Goal: Transaction & Acquisition: Purchase product/service

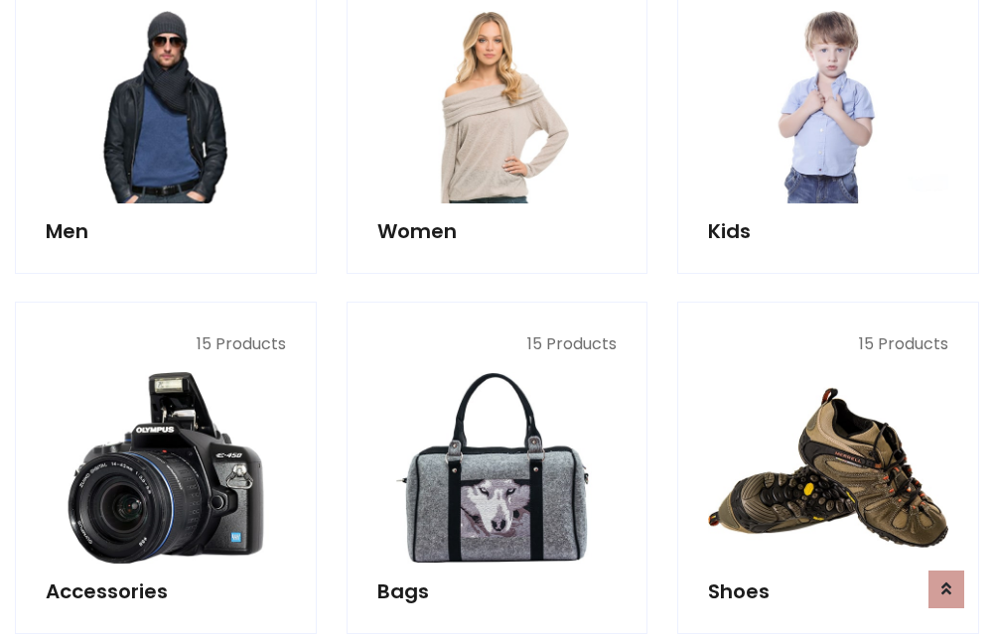
scroll to position [1441, 0]
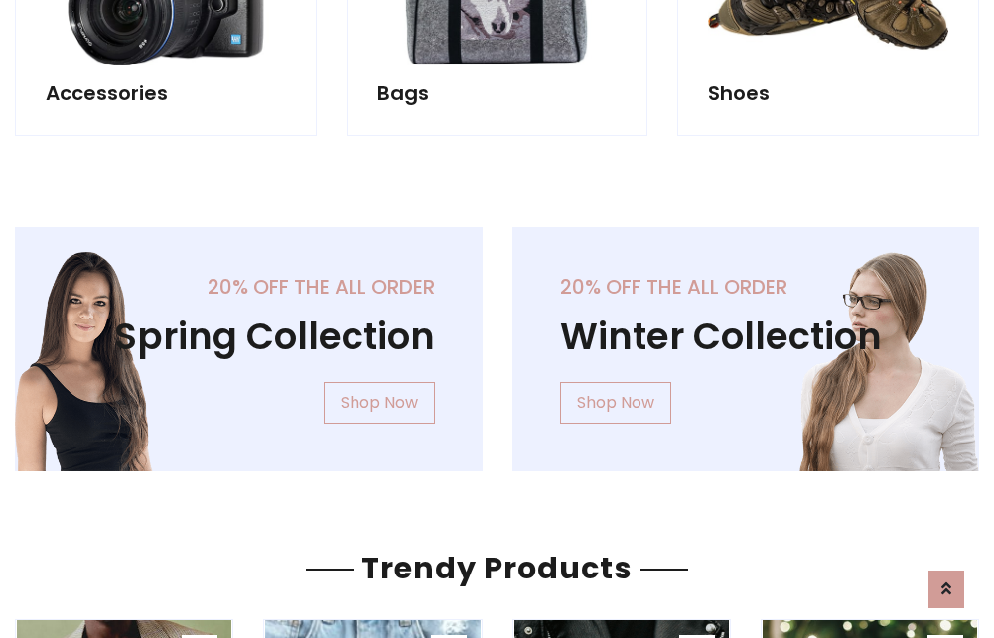
click at [497, 342] on div "20% off the all order Winter Collection Shop Now" at bounding box center [745, 365] width 497 height 276
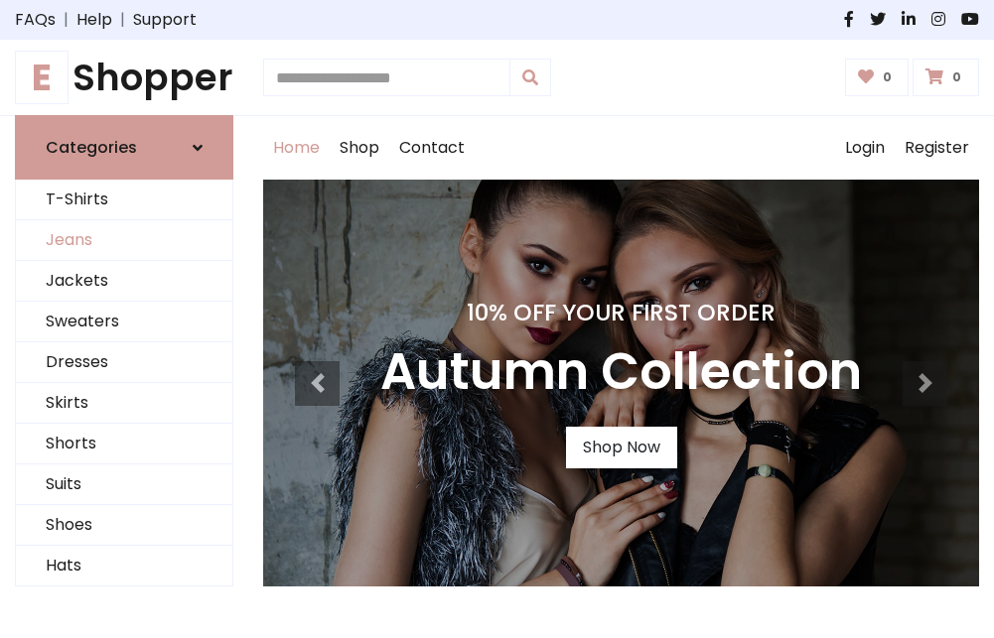
click at [124, 241] on link "Jeans" at bounding box center [124, 240] width 216 height 41
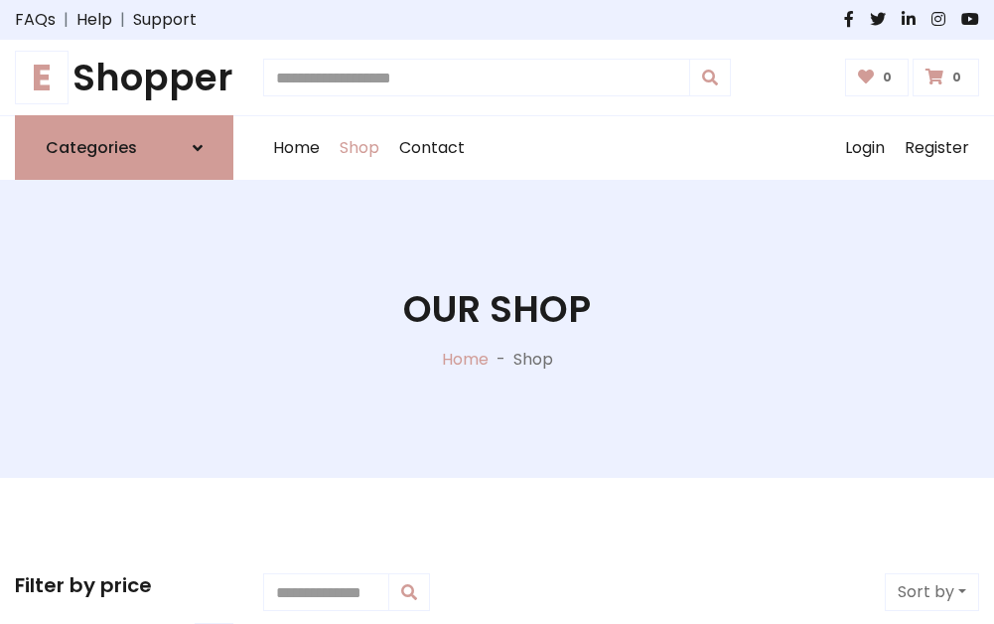
scroll to position [626, 0]
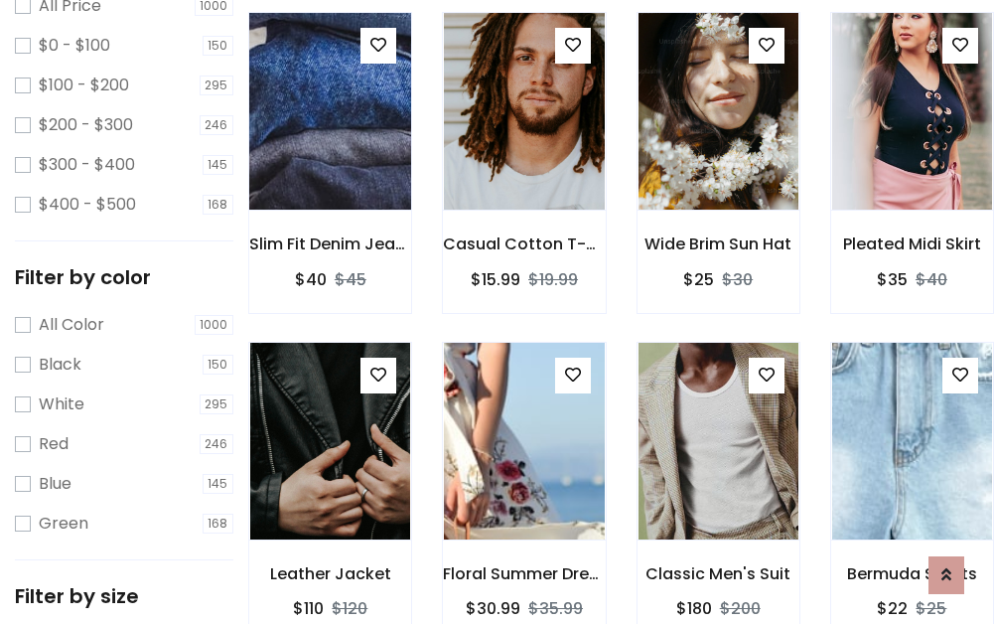
click at [330, 155] on img at bounding box center [330, 111] width 192 height 477
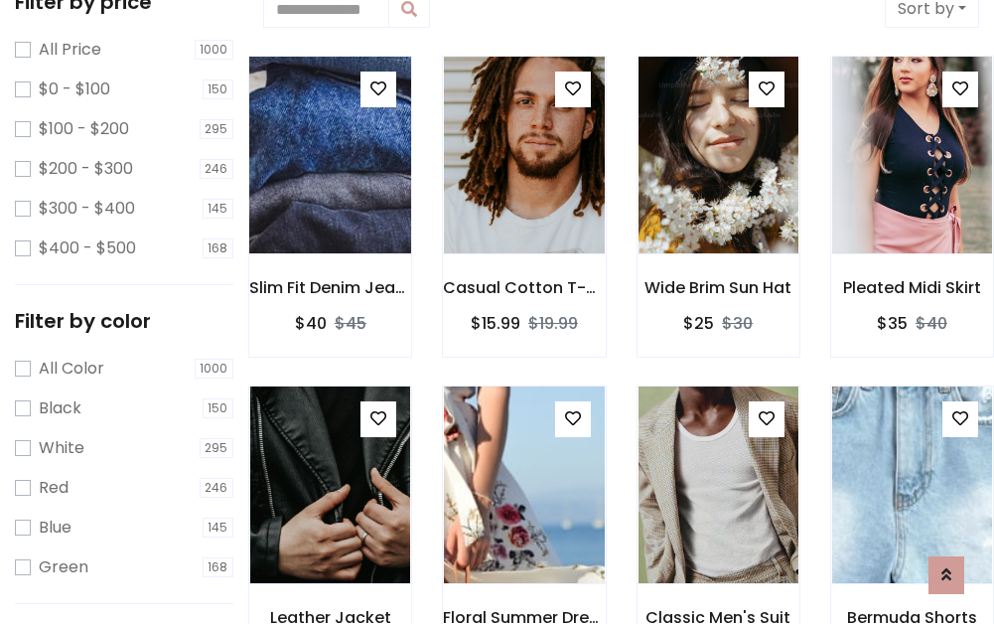
scroll to position [44, 0]
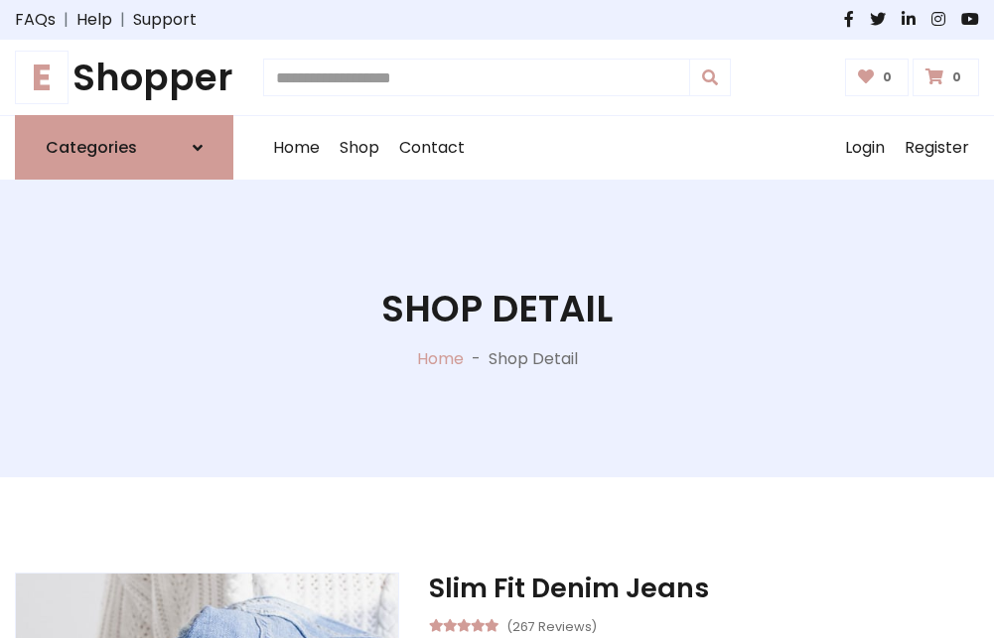
scroll to position [213, 0]
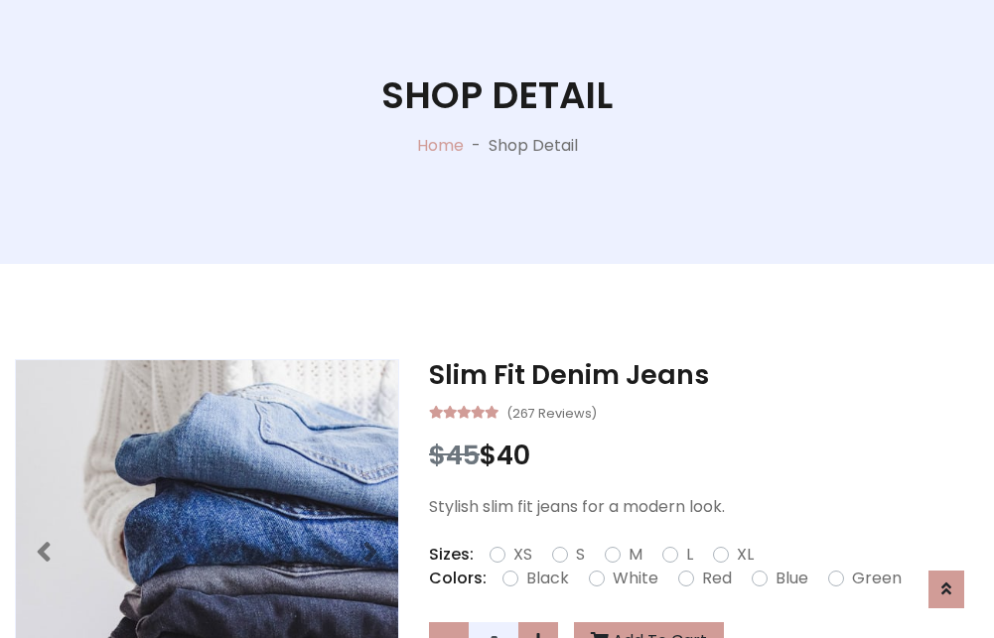
click at [714, 579] on label "Red" at bounding box center [717, 579] width 30 height 24
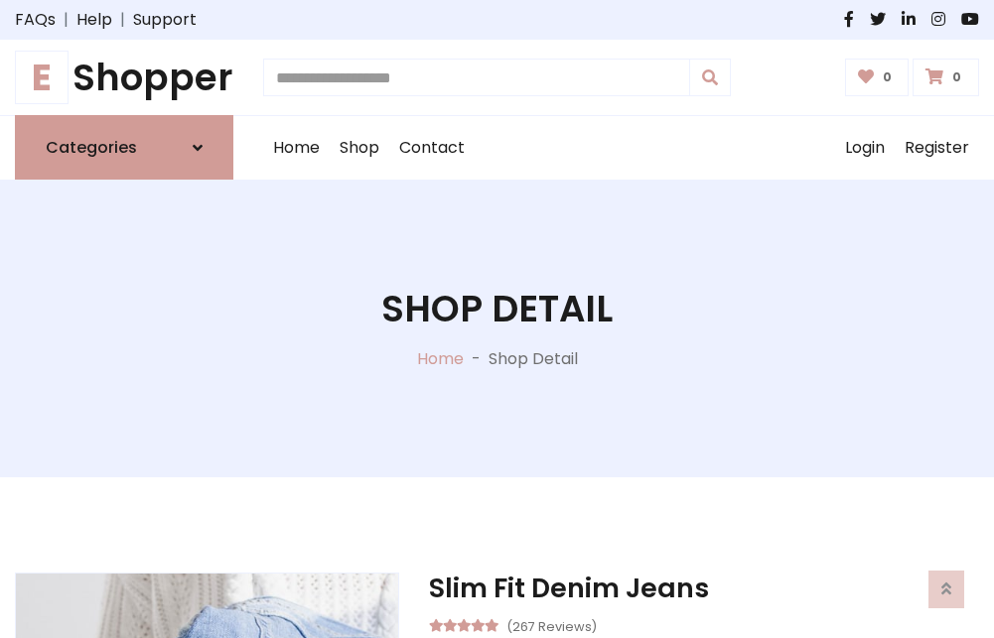
scroll to position [213, 0]
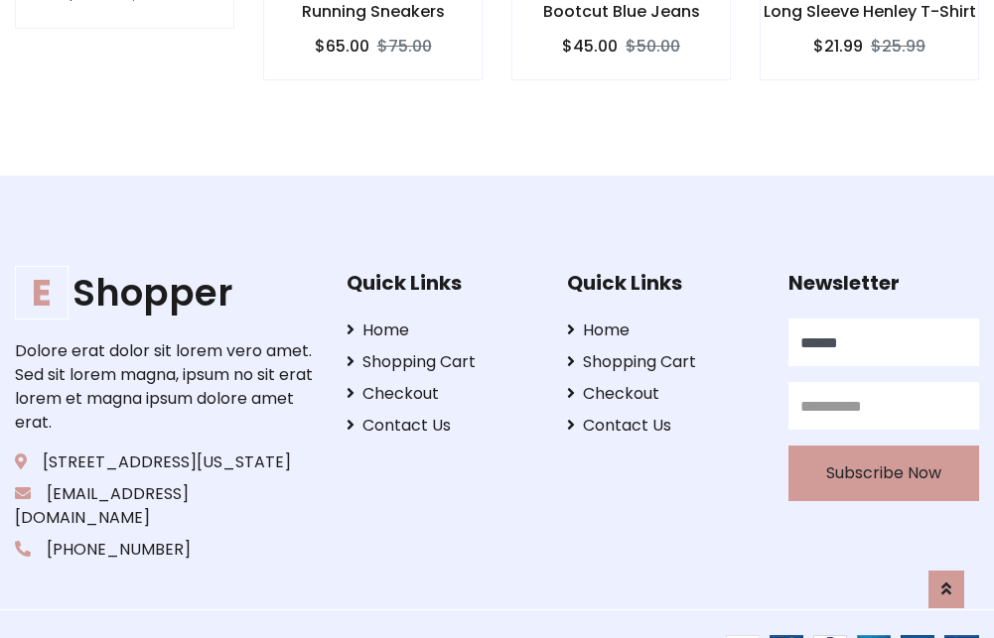
type input "******"
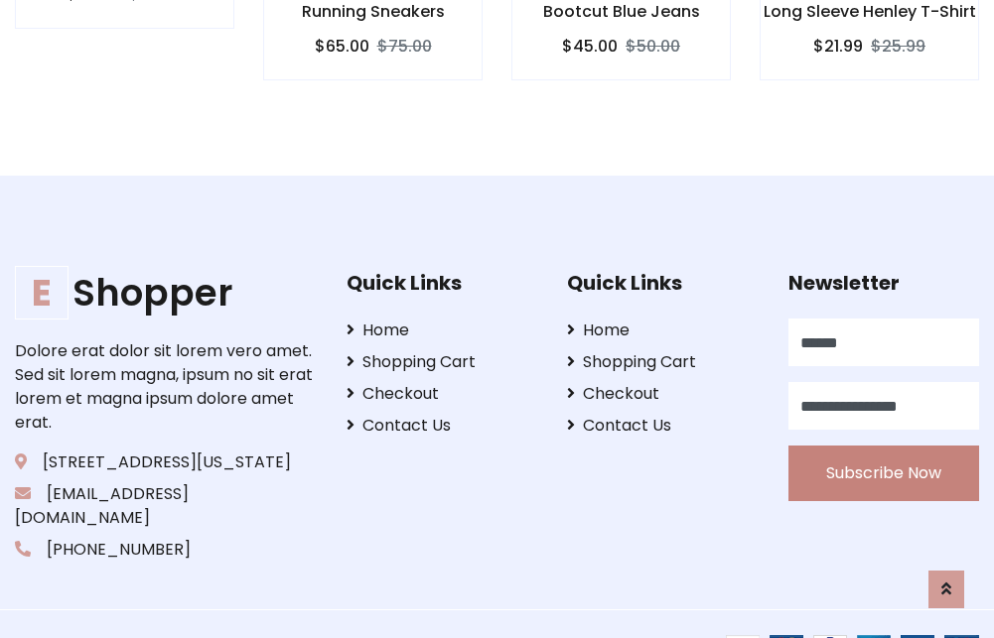
type input "**********"
click at [883, 450] on button "Subscribe Now" at bounding box center [883, 474] width 191 height 56
